Goal: Browse casually

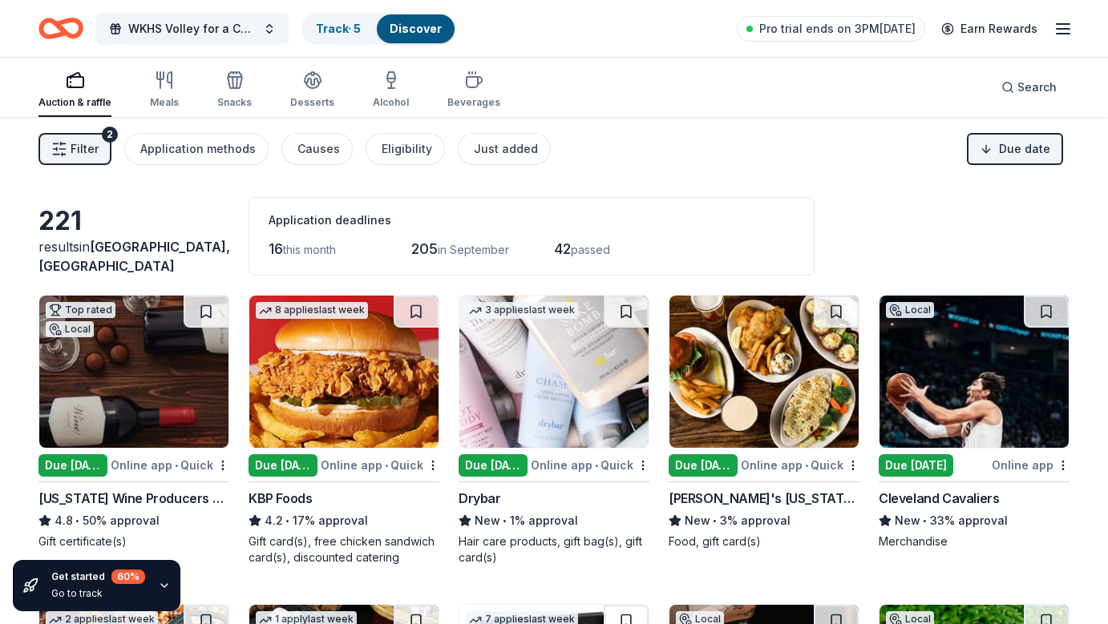
scroll to position [2169, 0]
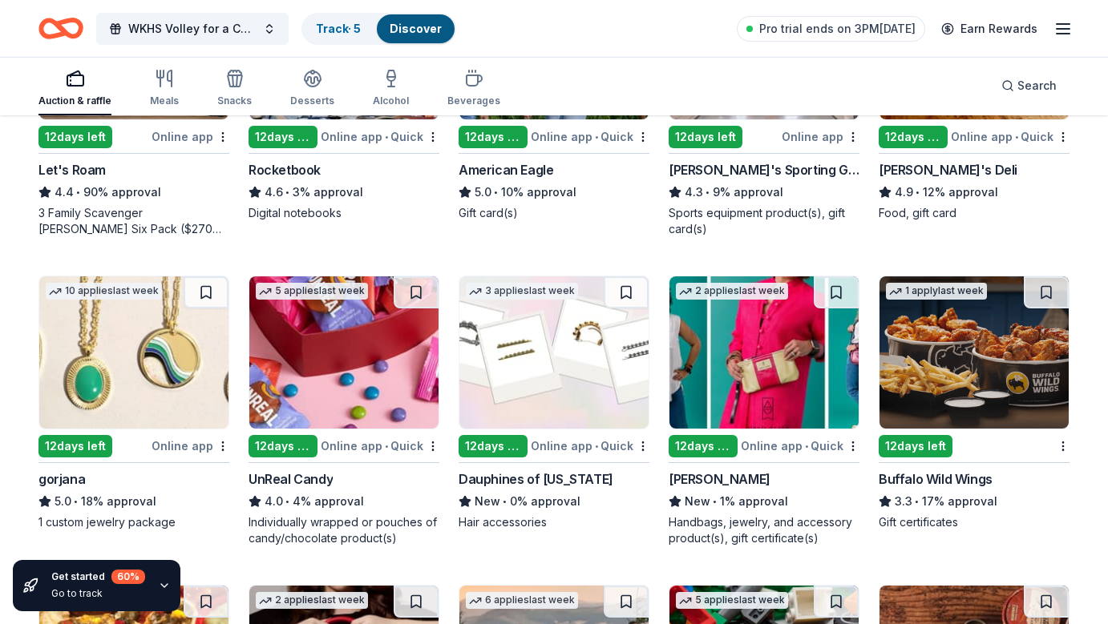
click at [948, 50] on div "WKHS Volley for a Cure Track · 5 Discover Pro trial ends on 3PM[DATE] Earn Rewa…" at bounding box center [554, 28] width 1108 height 57
click at [946, 92] on div "Auction & raffle Meals Snacks Desserts Alcohol Beverages Search" at bounding box center [553, 85] width 1031 height 59
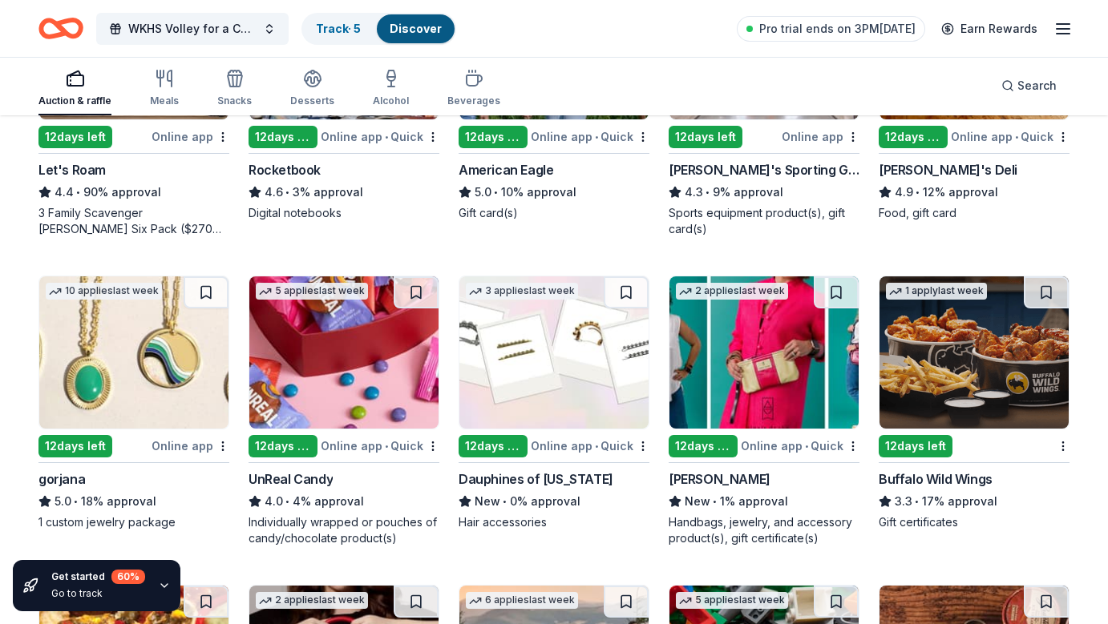
click at [946, 92] on div "Auction & raffle Meals Snacks Desserts Alcohol Beverages Search" at bounding box center [553, 85] width 1031 height 59
click at [940, 71] on div "Auction & raffle Meals Snacks Desserts Alcohol Beverages Search" at bounding box center [553, 85] width 1031 height 59
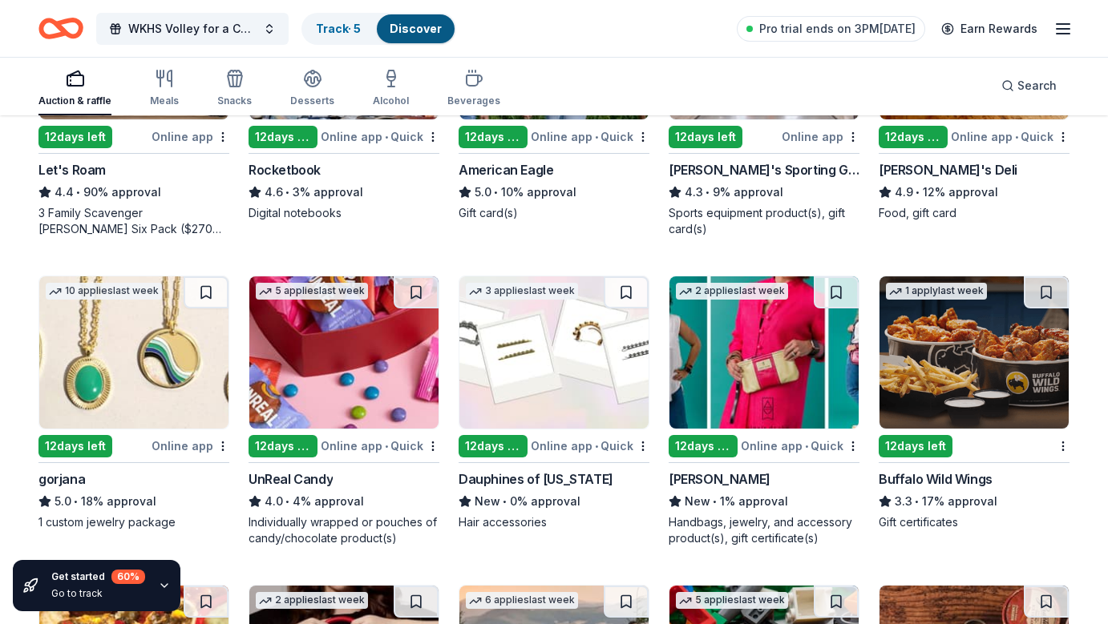
click at [940, 71] on div "Auction & raffle Meals Snacks Desserts Alcohol Beverages Search" at bounding box center [553, 85] width 1031 height 59
click at [938, 70] on div "Auction & raffle Meals Snacks Desserts Alcohol Beverages Search" at bounding box center [553, 85] width 1031 height 59
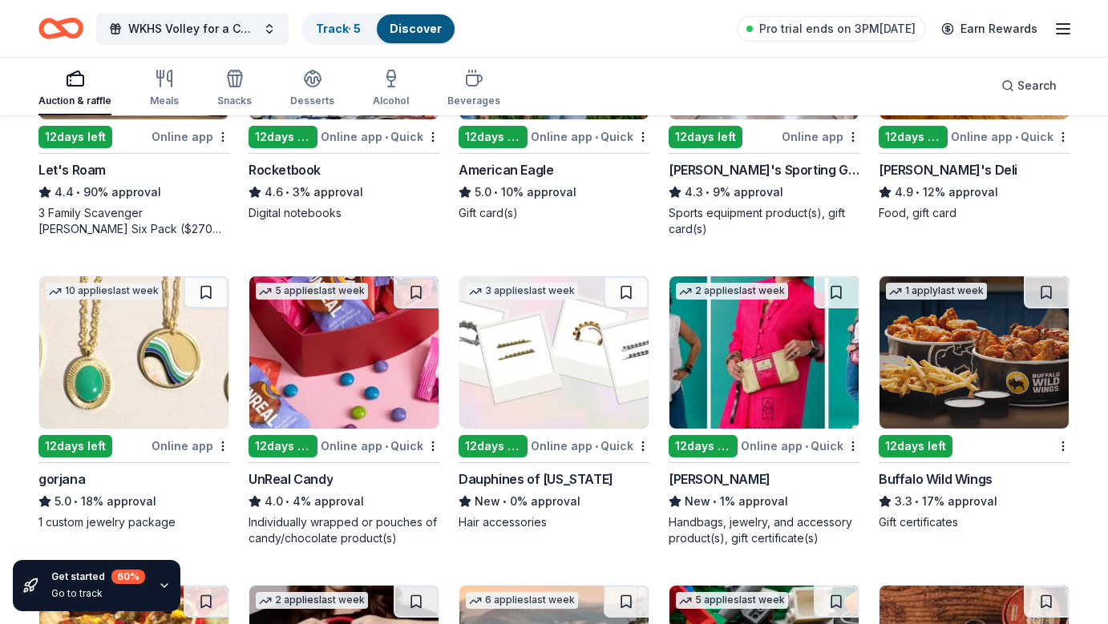
click at [938, 70] on div "Auction & raffle Meals Snacks Desserts Alcohol Beverages Search" at bounding box center [553, 85] width 1031 height 59
click at [937, 70] on div "Auction & raffle Meals Snacks Desserts Alcohol Beverages Search" at bounding box center [553, 85] width 1031 height 59
